Goal: Task Accomplishment & Management: Manage account settings

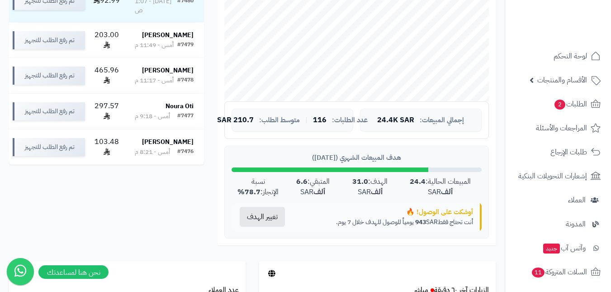
scroll to position [317, 0]
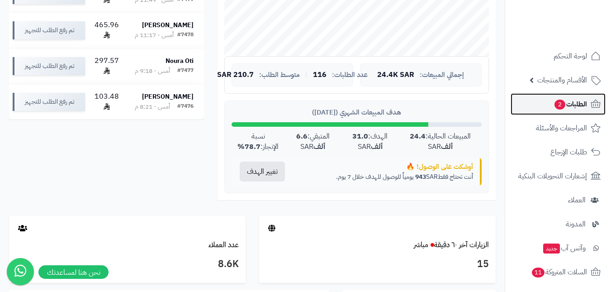
click at [568, 99] on span "الطلبات 2" at bounding box center [570, 104] width 33 height 13
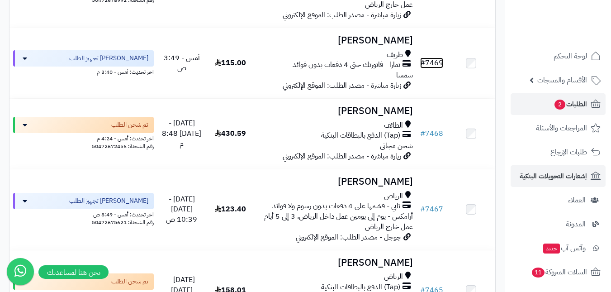
scroll to position [814, 0]
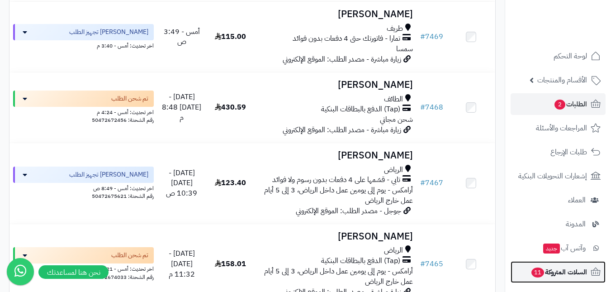
click at [563, 275] on span "السلات المتروكة 11" at bounding box center [559, 271] width 57 height 13
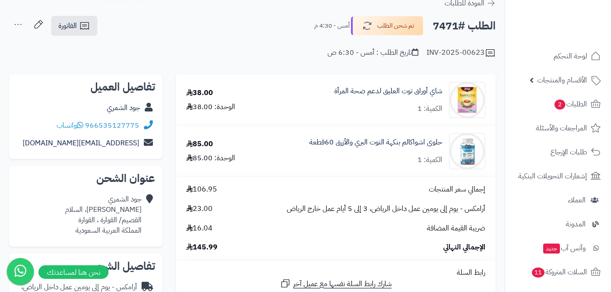
scroll to position [45, 0]
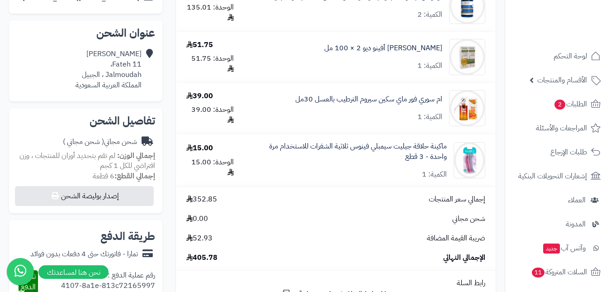
scroll to position [181, 0]
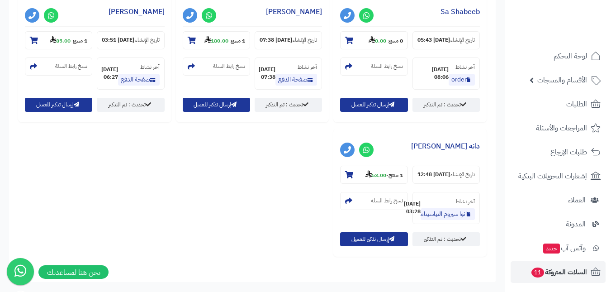
scroll to position [896, 0]
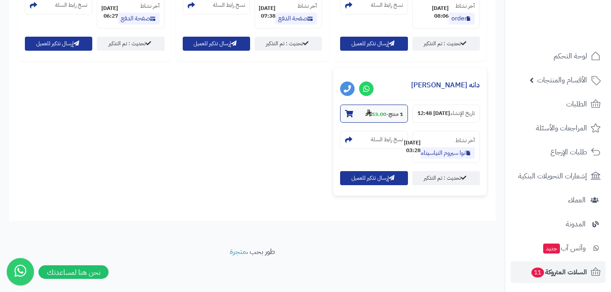
click at [365, 110] on strong "53.00" at bounding box center [375, 114] width 21 height 8
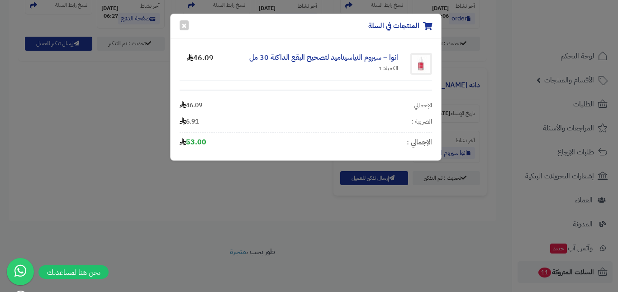
click at [386, 196] on div "المنتجات في السلة × انوا – سيروم النياسيناميد لتصحيح البقع الداكنة 30 مل الكمية…" at bounding box center [309, 146] width 618 height 292
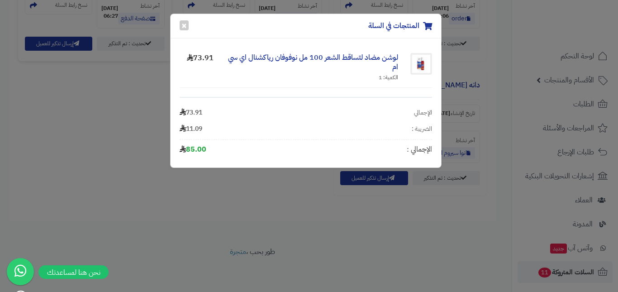
click at [492, 121] on div "المنتجات في السلة × لوشن مضاد لتساقط الشعر 100 مل نوفوفان رياكشنال اي سي ام الك…" at bounding box center [309, 146] width 618 height 292
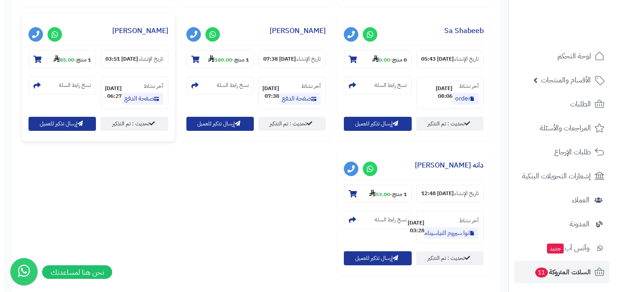
scroll to position [851, 0]
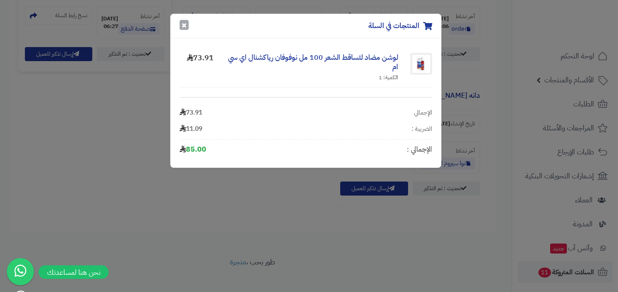
click at [185, 24] on button "×" at bounding box center [184, 25] width 9 height 10
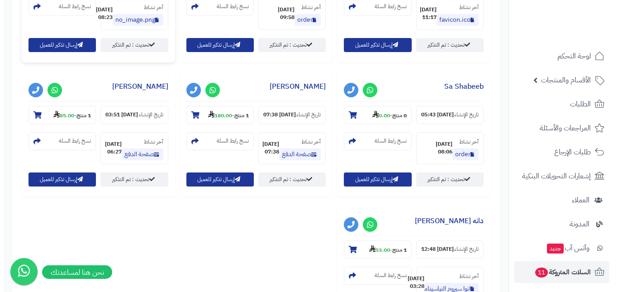
scroll to position [715, 0]
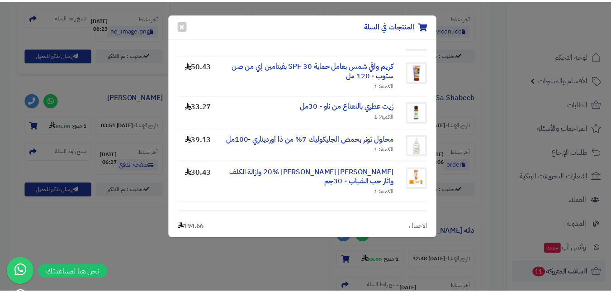
scroll to position [69, 0]
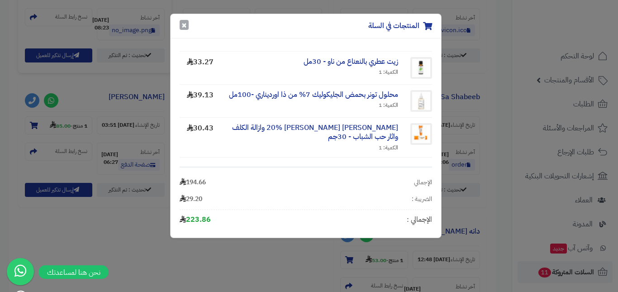
click at [183, 25] on button "×" at bounding box center [184, 25] width 9 height 10
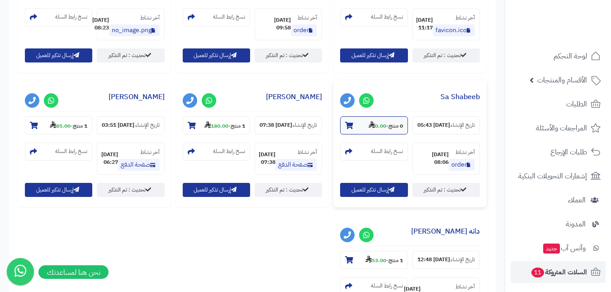
click at [369, 130] on strong "0.00" at bounding box center [378, 126] width 18 height 8
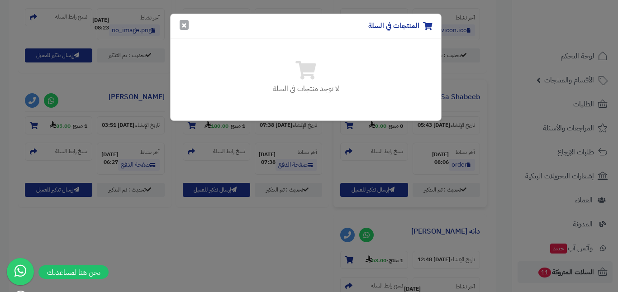
click at [184, 29] on button "×" at bounding box center [184, 25] width 9 height 10
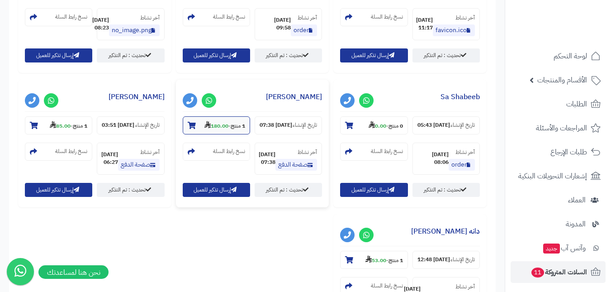
click at [231, 130] on strong "1 منتج" at bounding box center [238, 126] width 14 height 8
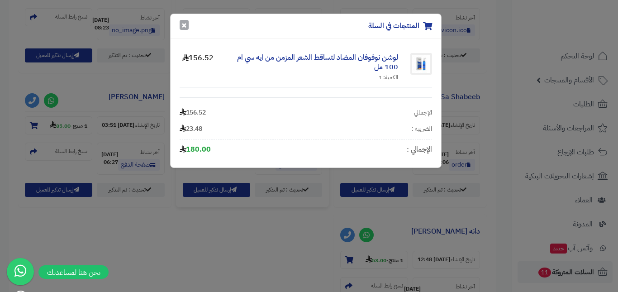
click at [184, 21] on button "×" at bounding box center [184, 25] width 9 height 10
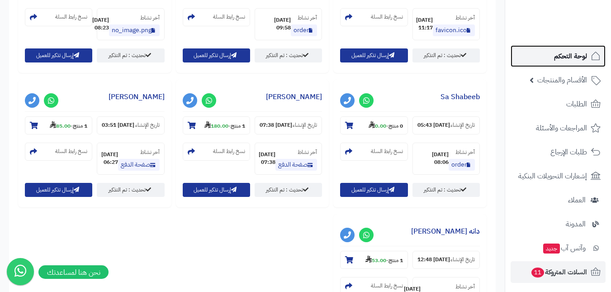
click at [574, 56] on span "لوحة التحكم" at bounding box center [570, 56] width 33 height 13
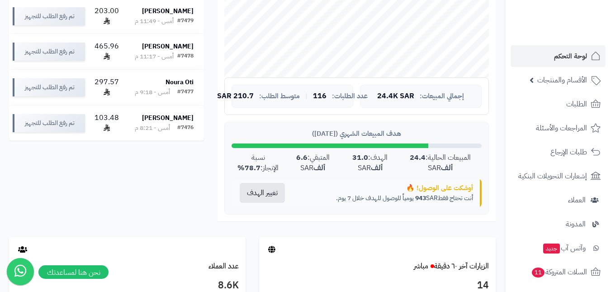
scroll to position [407, 0]
